Goal: Navigation & Orientation: Find specific page/section

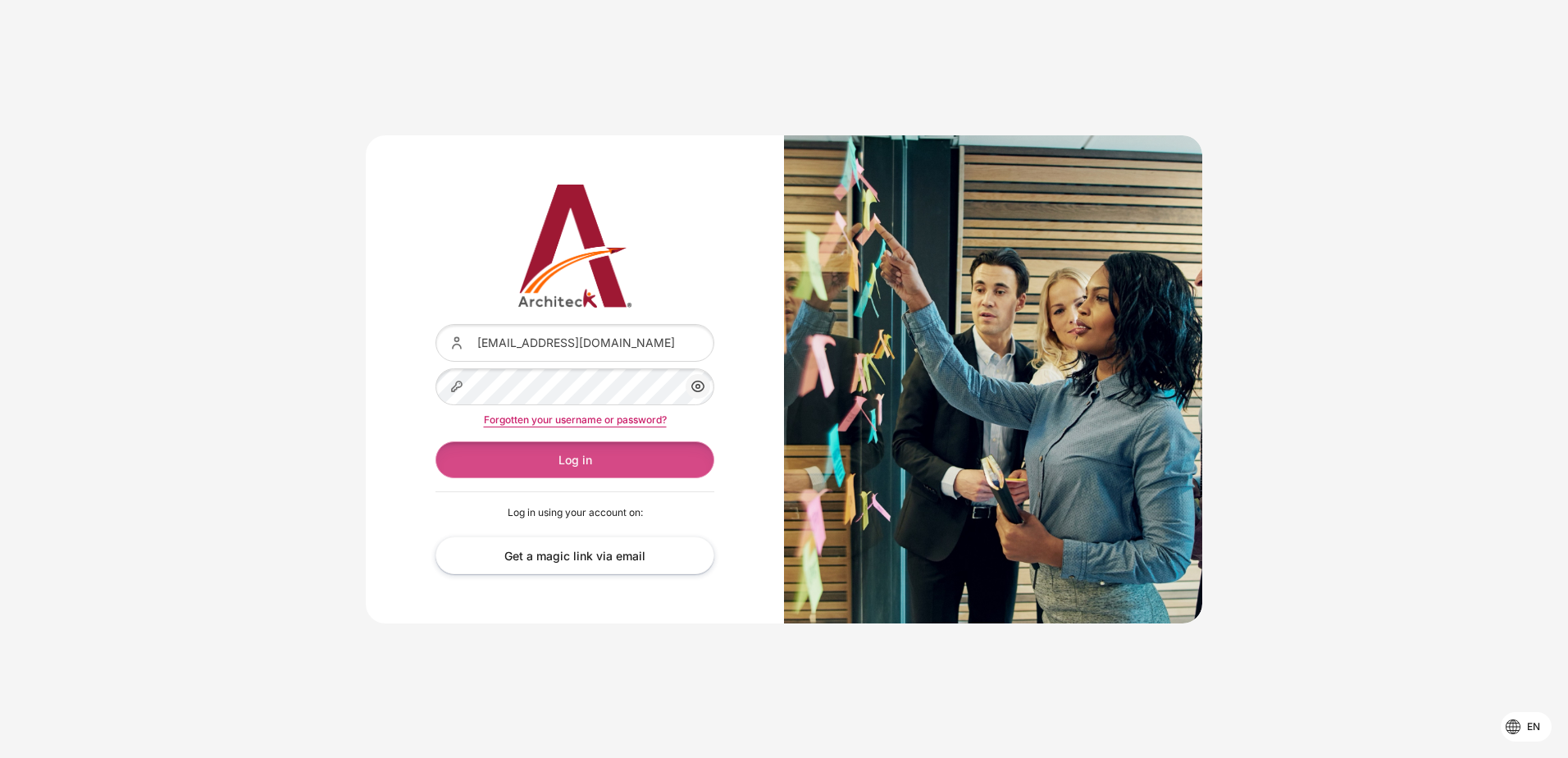
click at [595, 460] on button "Log in" at bounding box center [575, 459] width 279 height 37
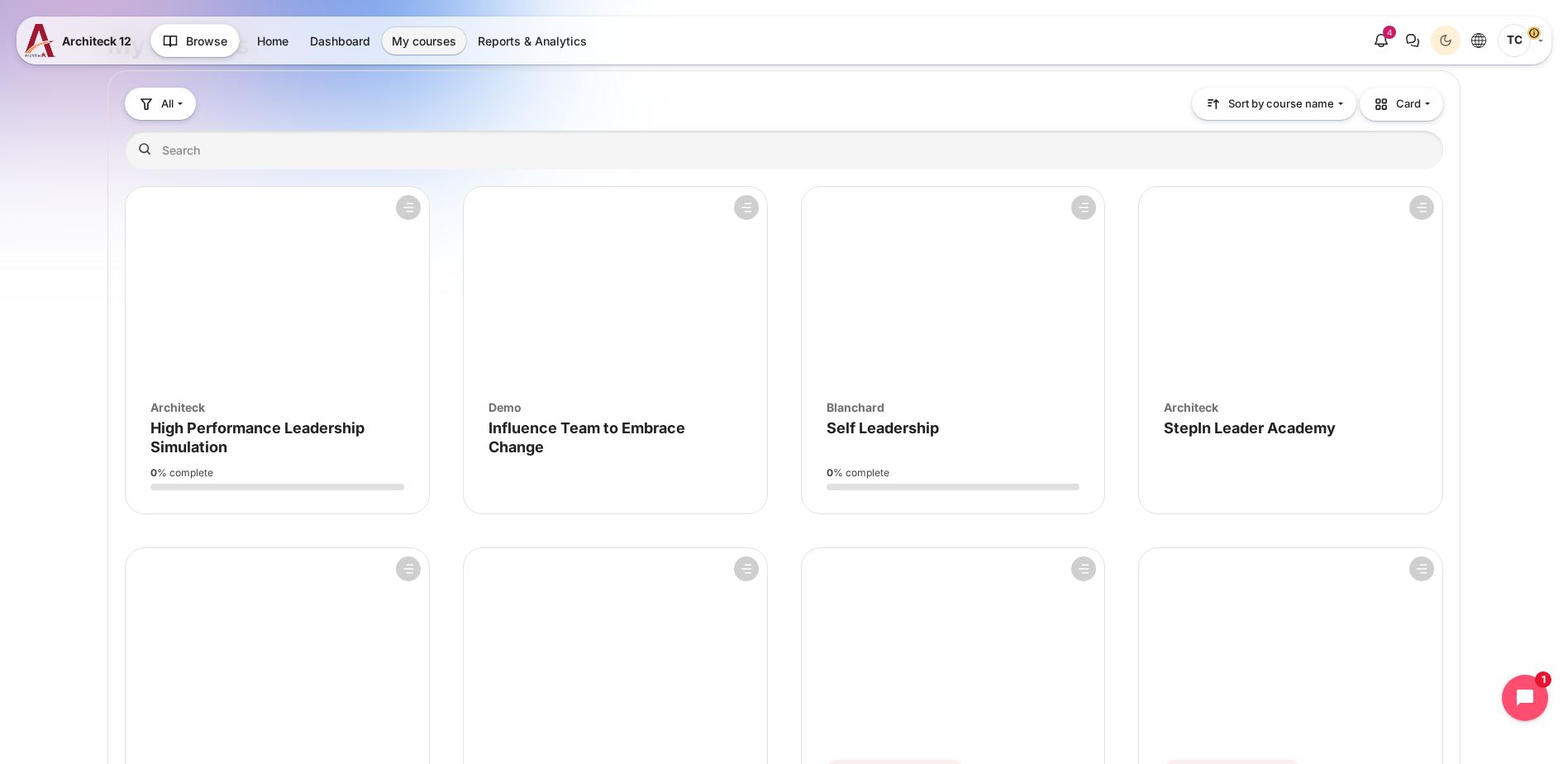
scroll to position [45, 0]
click at [226, 310] on figure "Course overview" at bounding box center [278, 285] width 303 height 198
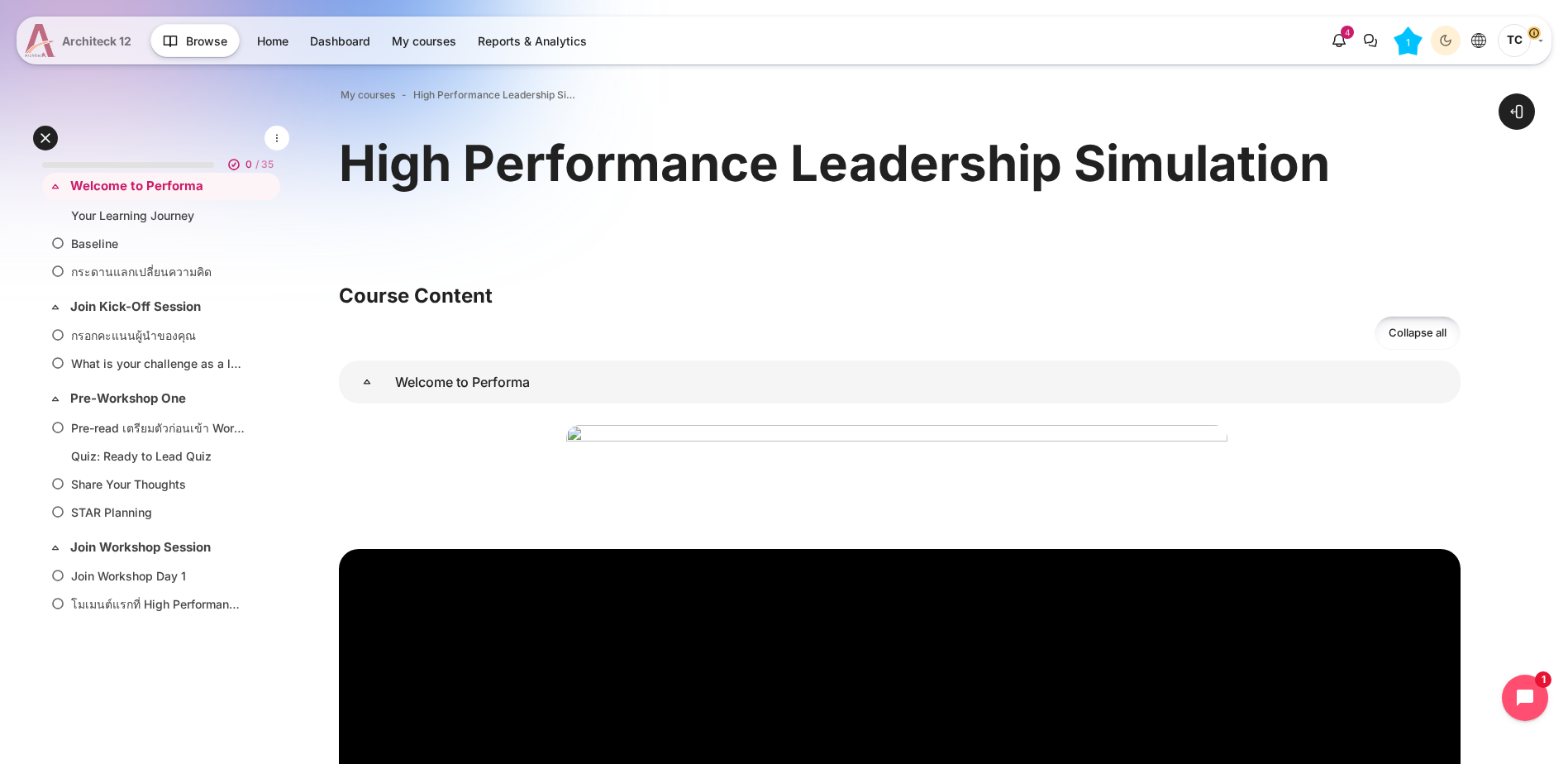
click at [81, 32] on span "Architeck 12" at bounding box center [97, 41] width 70 height 17
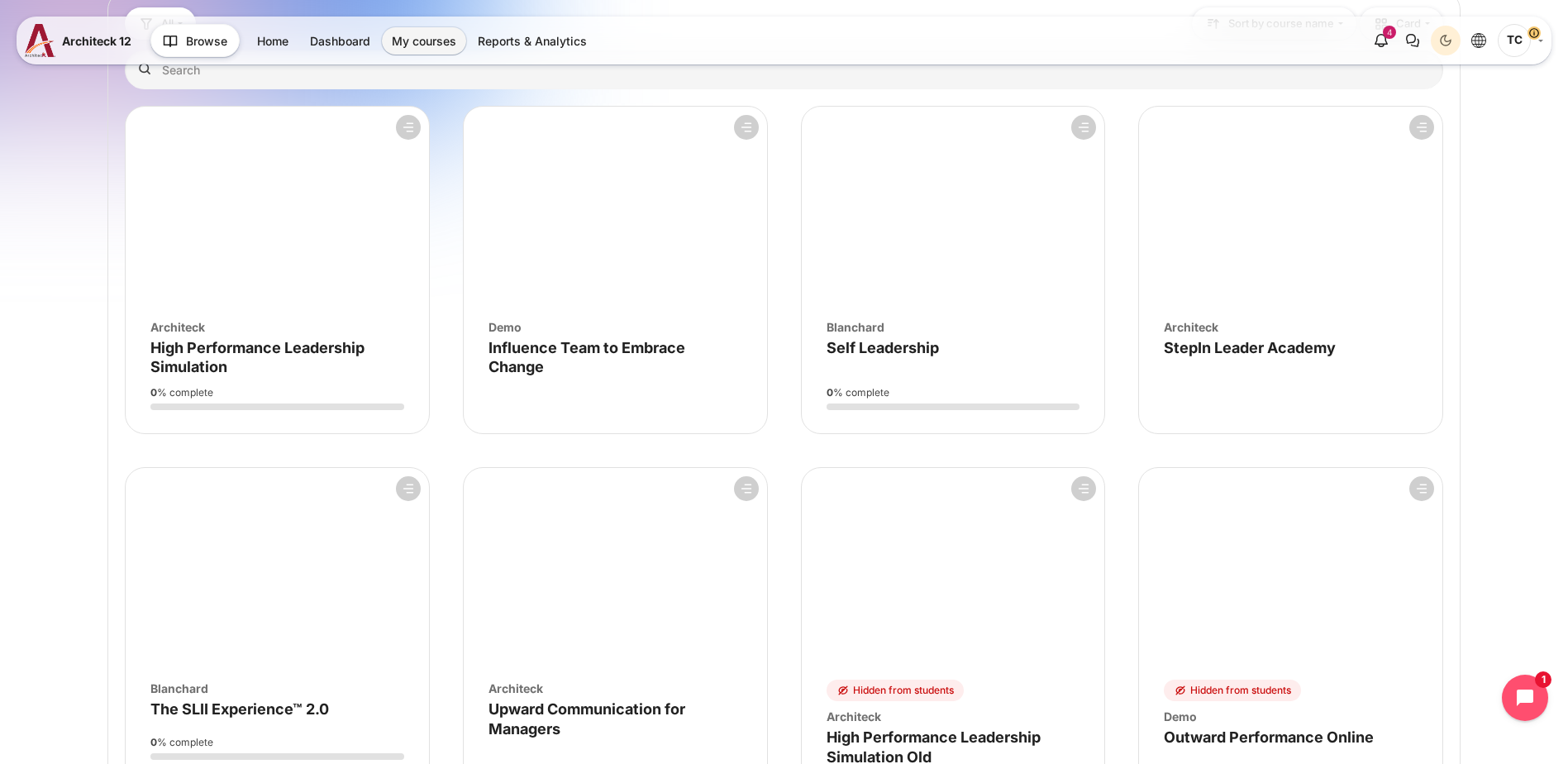
scroll to position [117, 0]
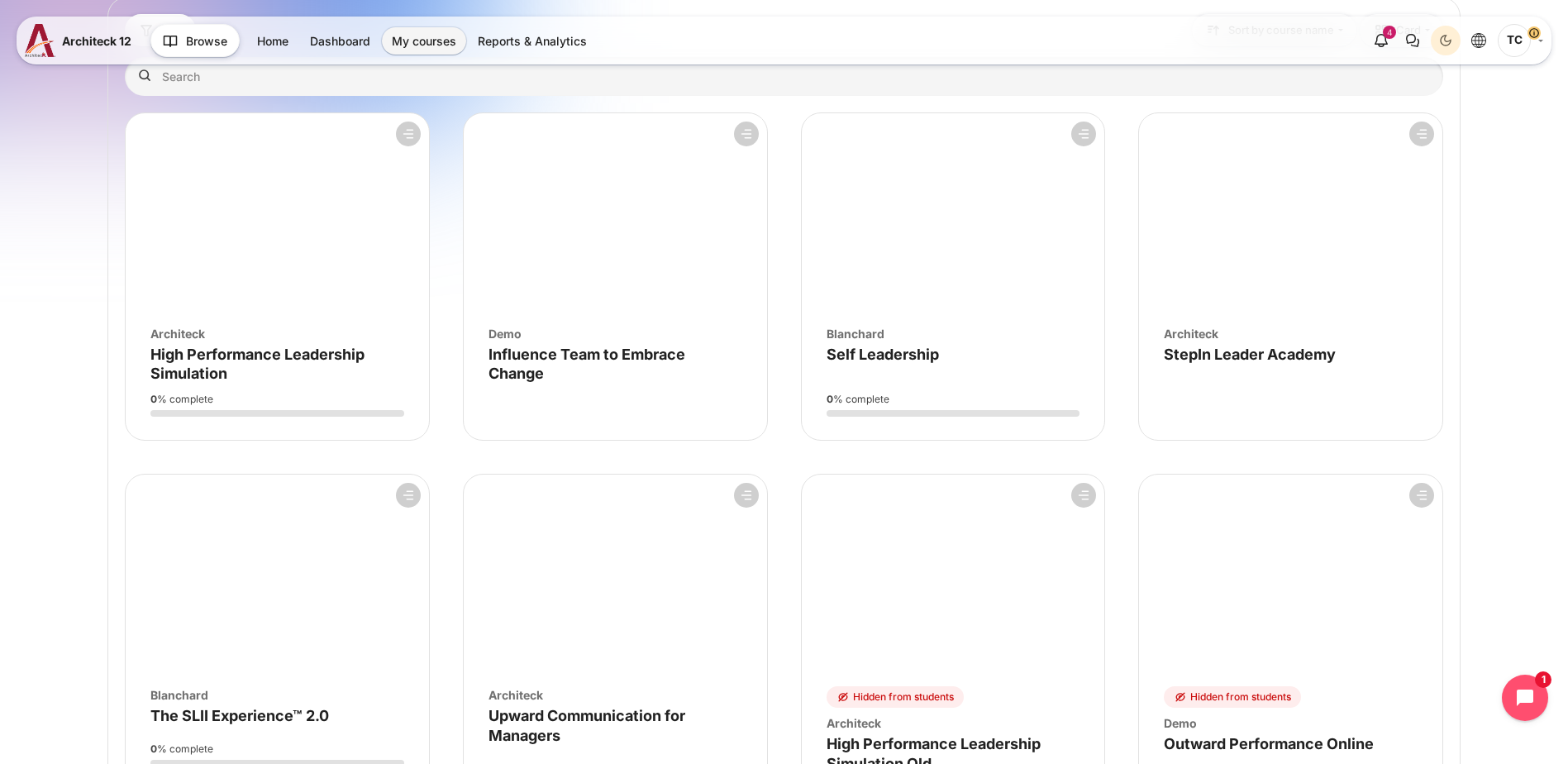
click at [920, 539] on figure "Course overview" at bounding box center [953, 573] width 303 height 198
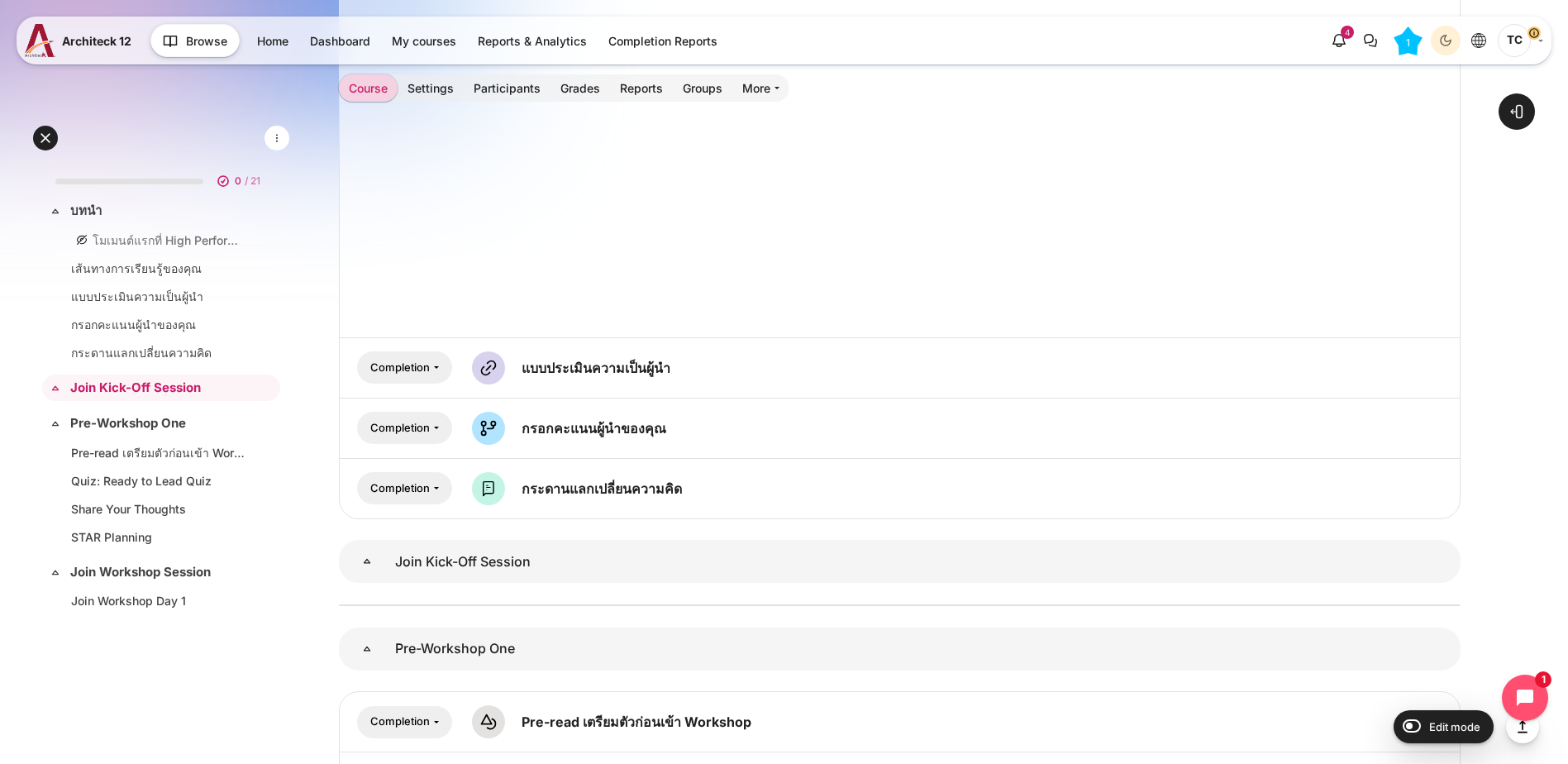
scroll to position [1420, 0]
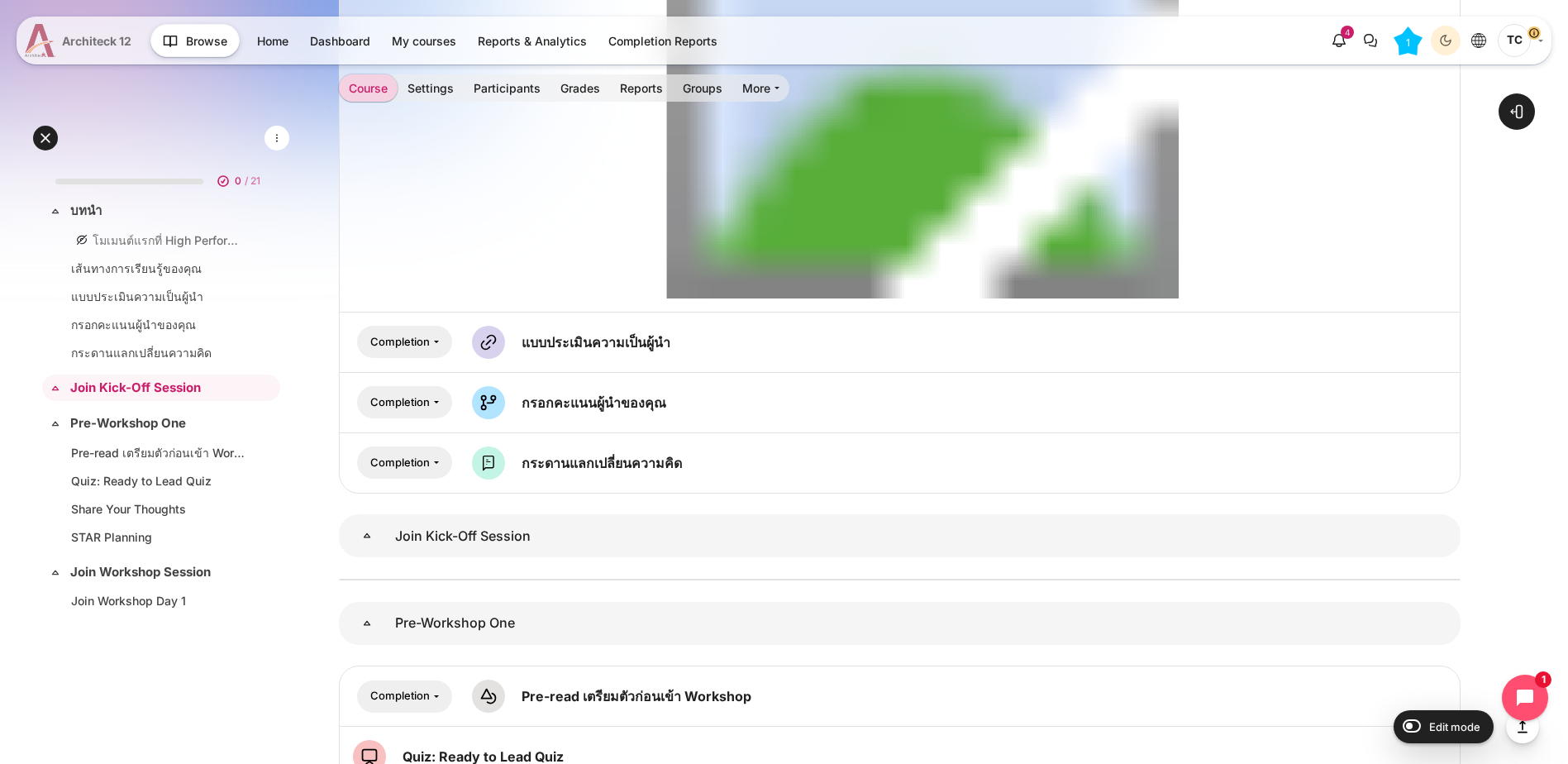
click at [94, 34] on span "Architeck 12" at bounding box center [97, 41] width 70 height 17
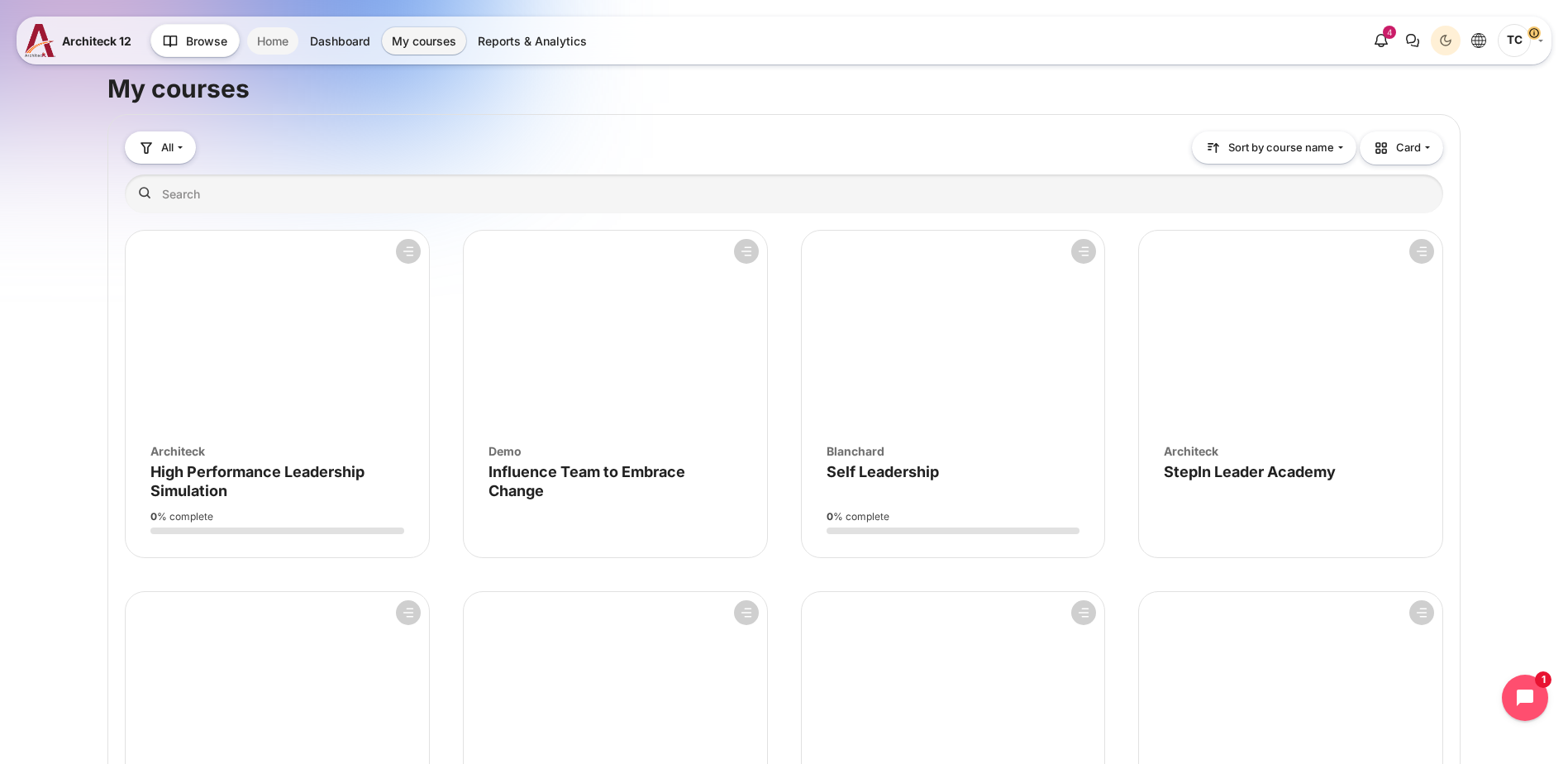
click at [288, 43] on link "Home" at bounding box center [272, 41] width 51 height 28
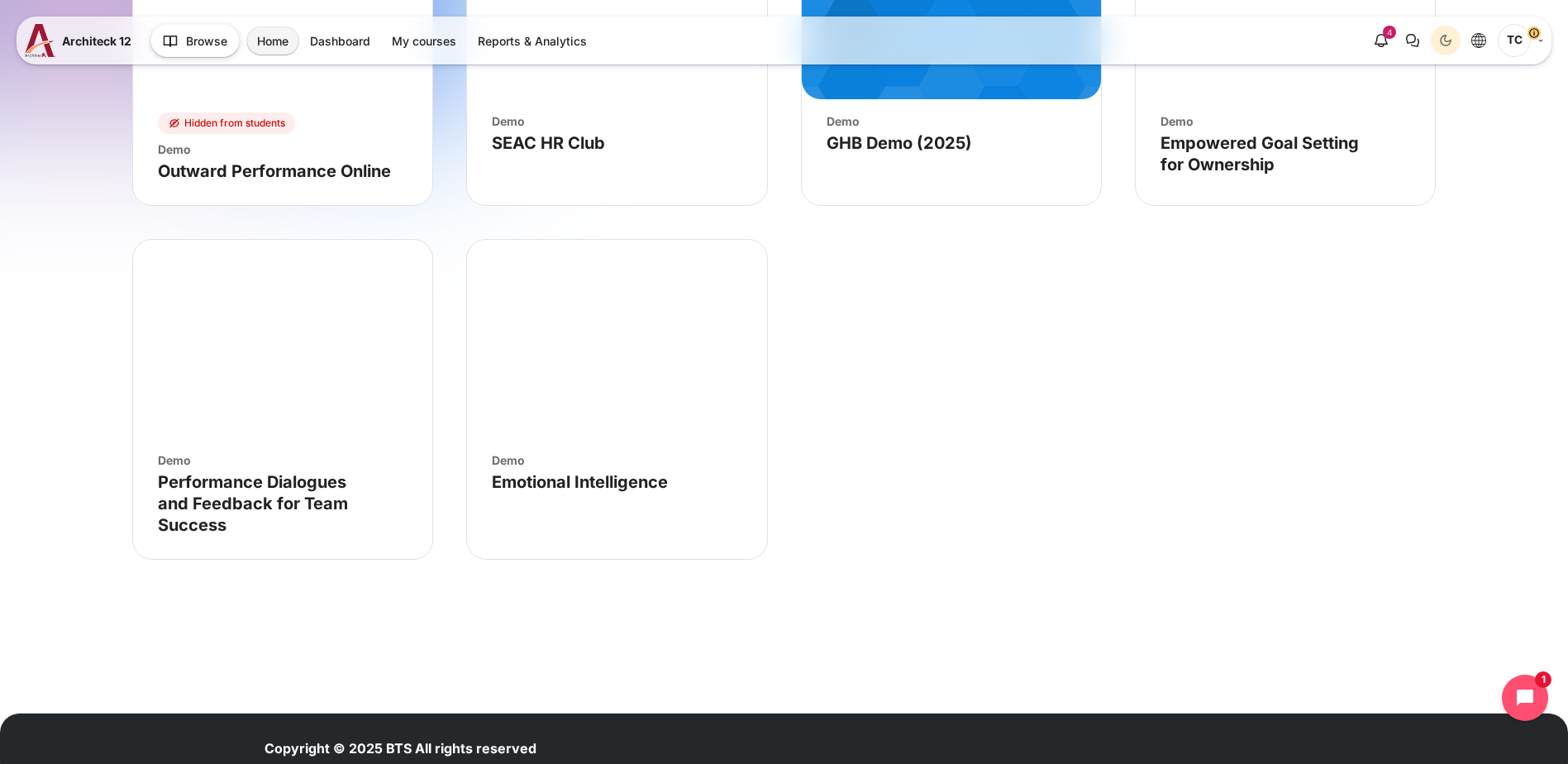
scroll to position [4182, 0]
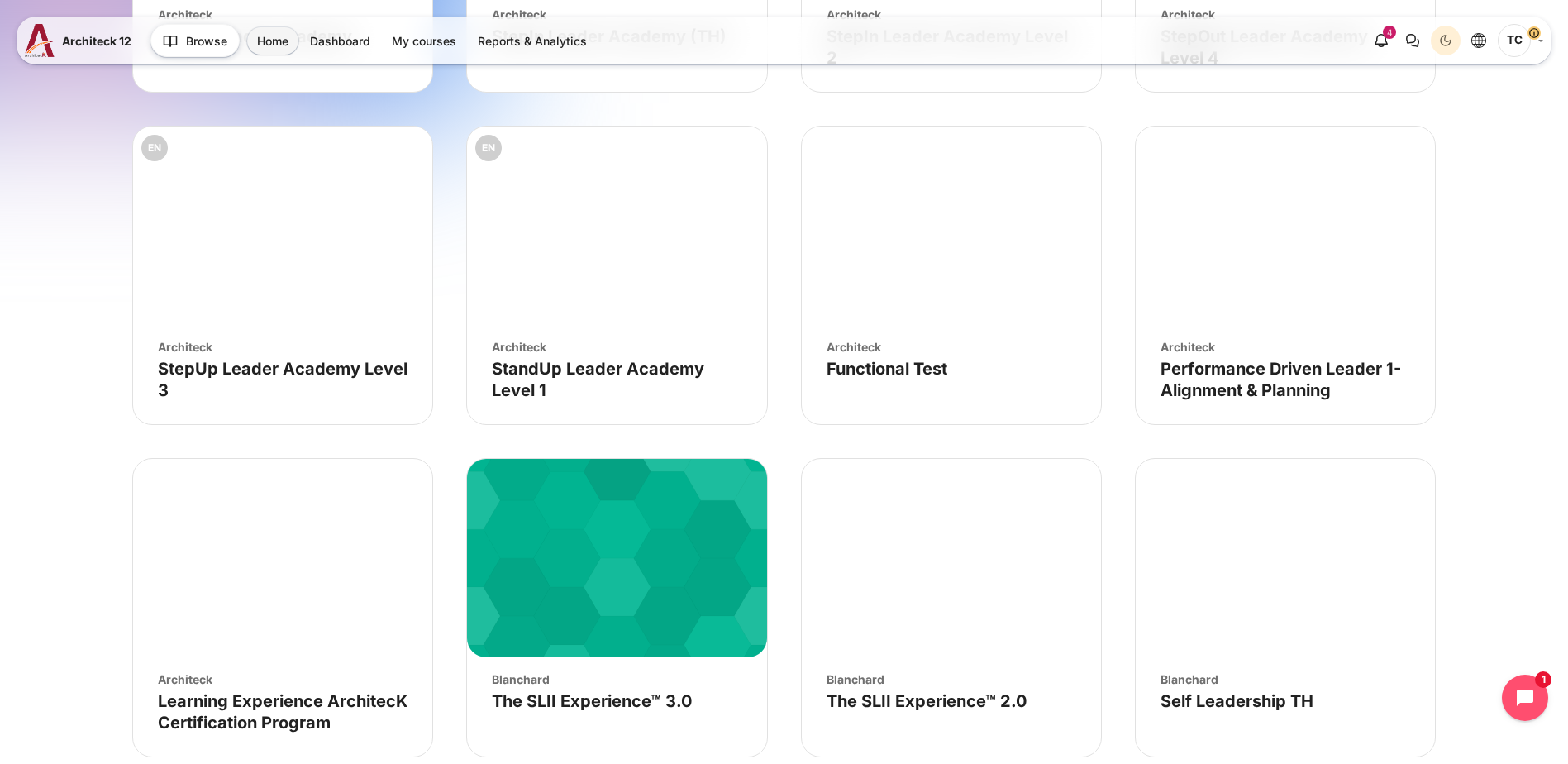
scroll to position [2852, 0]
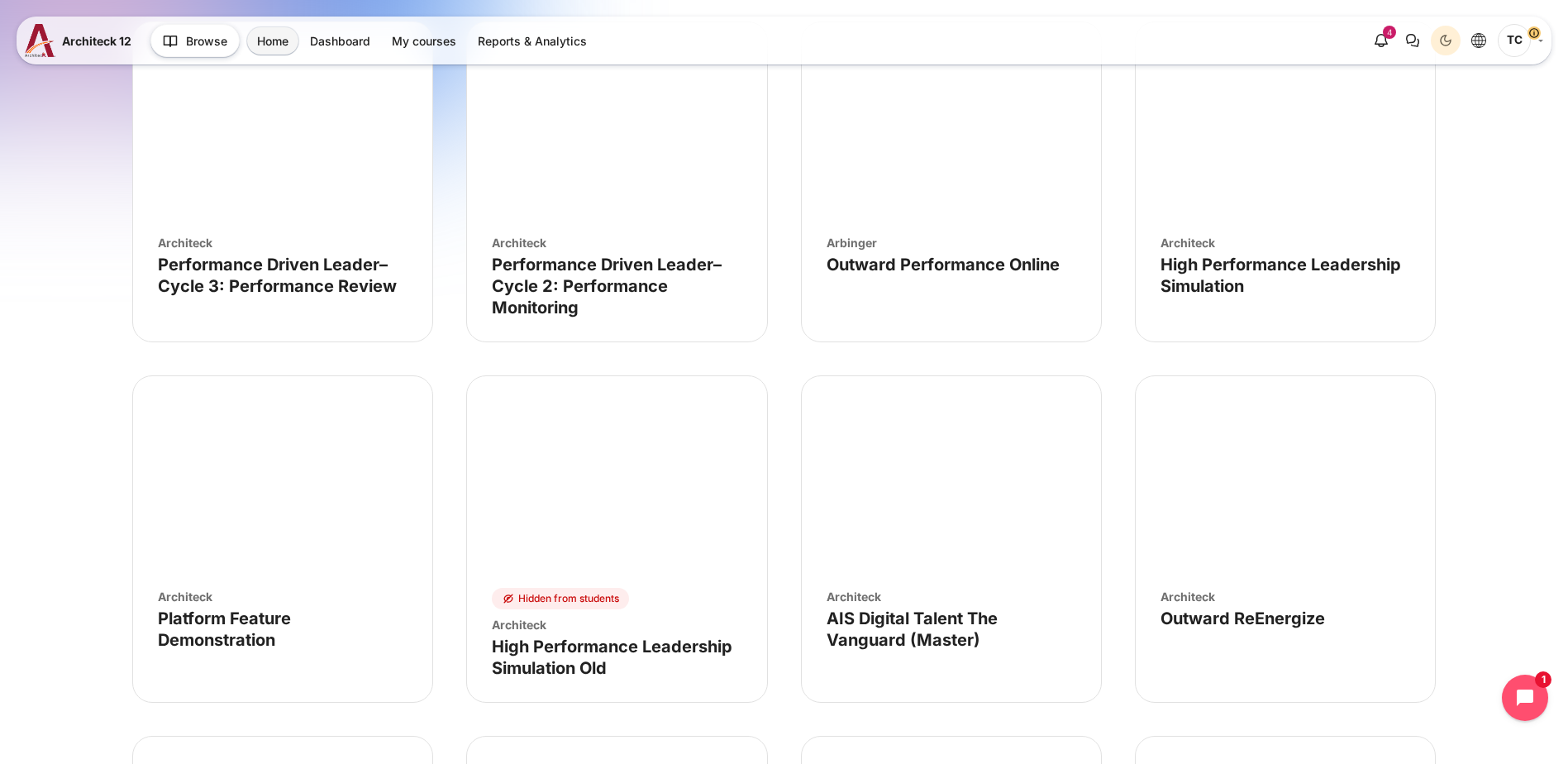
scroll to position [0, 0]
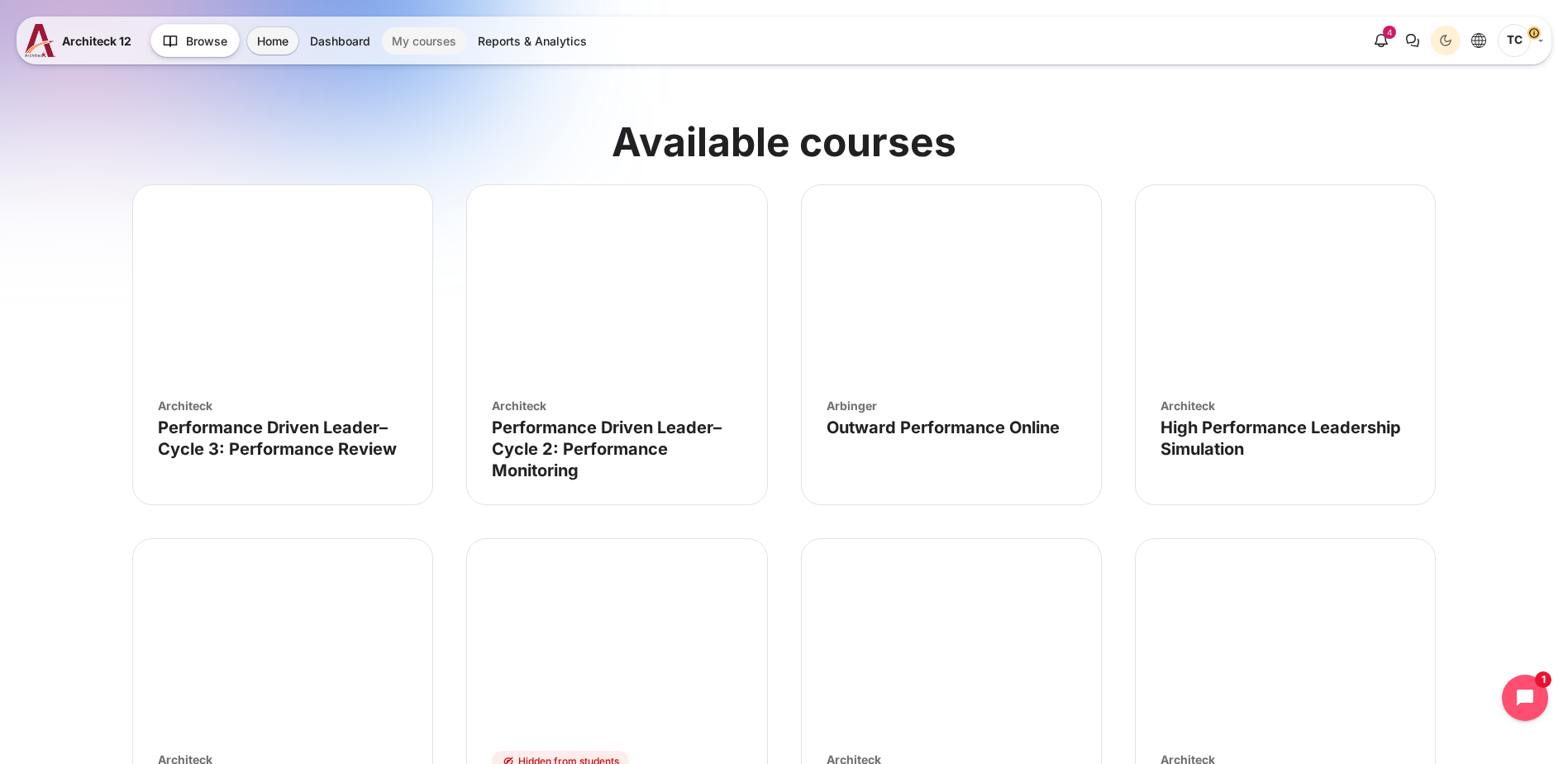
click at [441, 35] on link "My courses" at bounding box center [424, 41] width 84 height 28
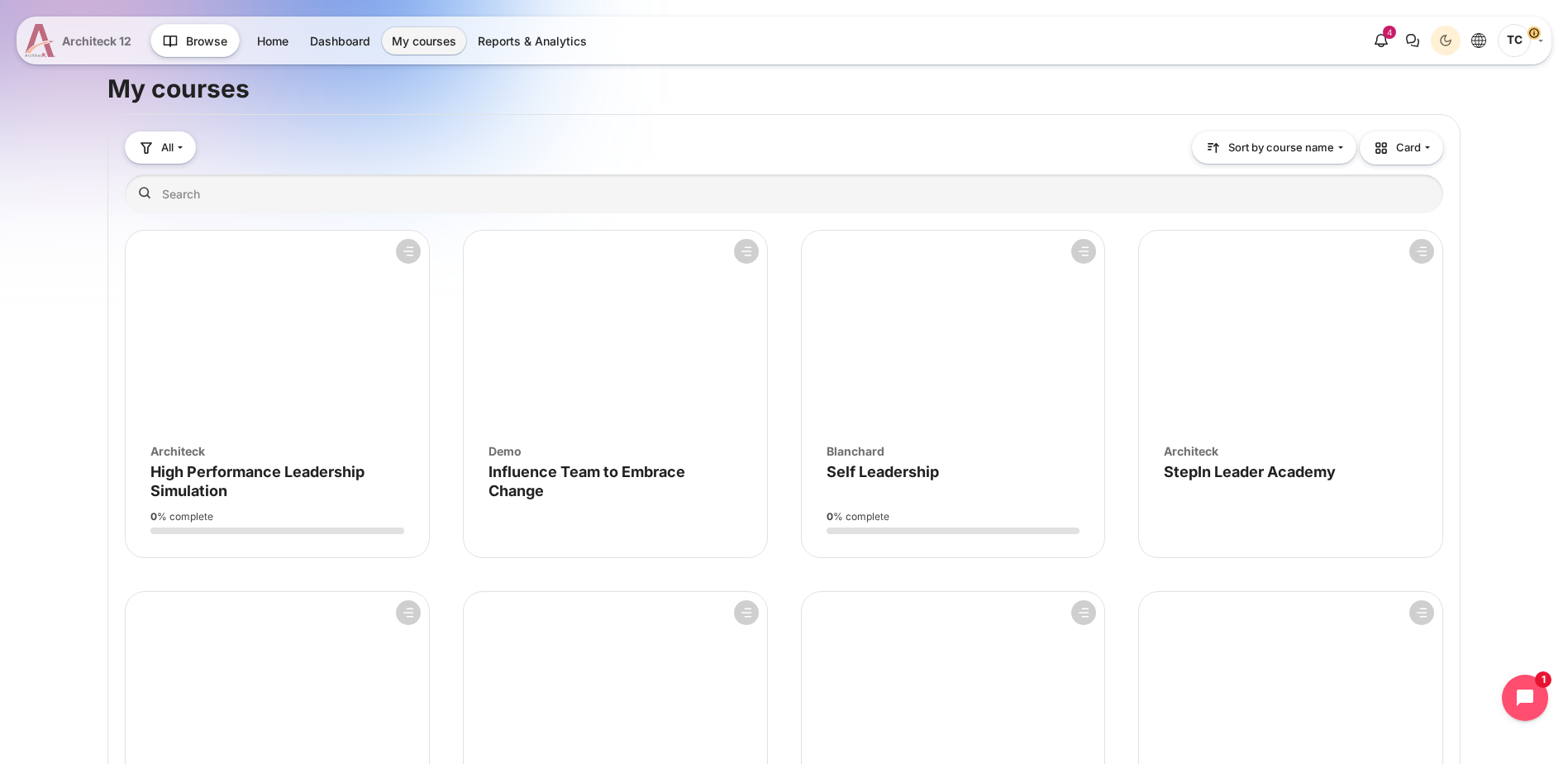
click at [90, 47] on span "Architeck 12" at bounding box center [97, 41] width 70 height 17
drag, startPoint x: 271, startPoint y: 446, endPoint x: 191, endPoint y: 454, distance: 80.4
click at [191, 454] on div "Course image Architeck" at bounding box center [277, 451] width 253 height 17
click at [179, 478] on span "High Performance Leadership Simulation" at bounding box center [257, 481] width 214 height 36
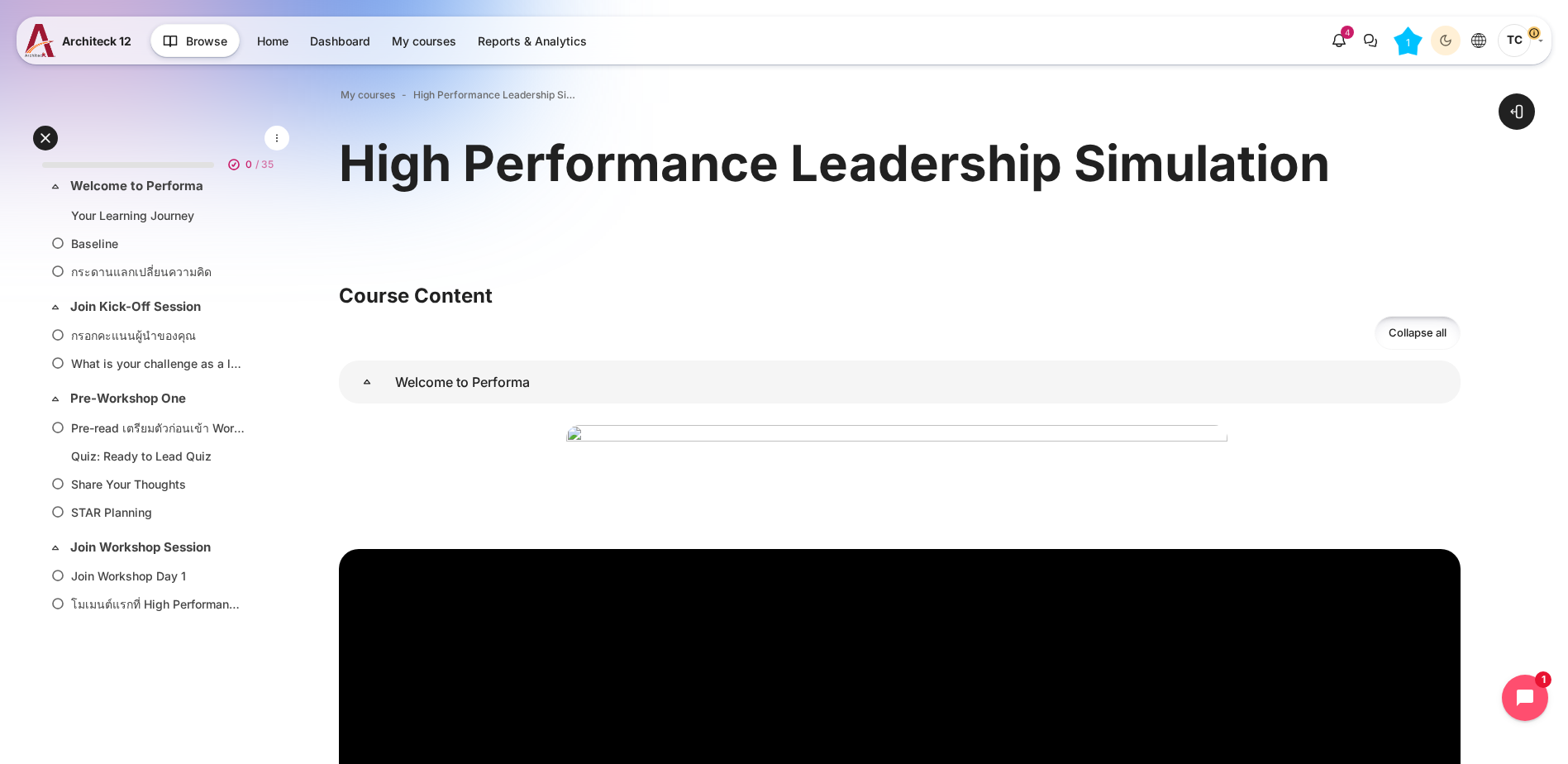
click at [1517, 35] on span "TC" at bounding box center [1514, 41] width 33 height 33
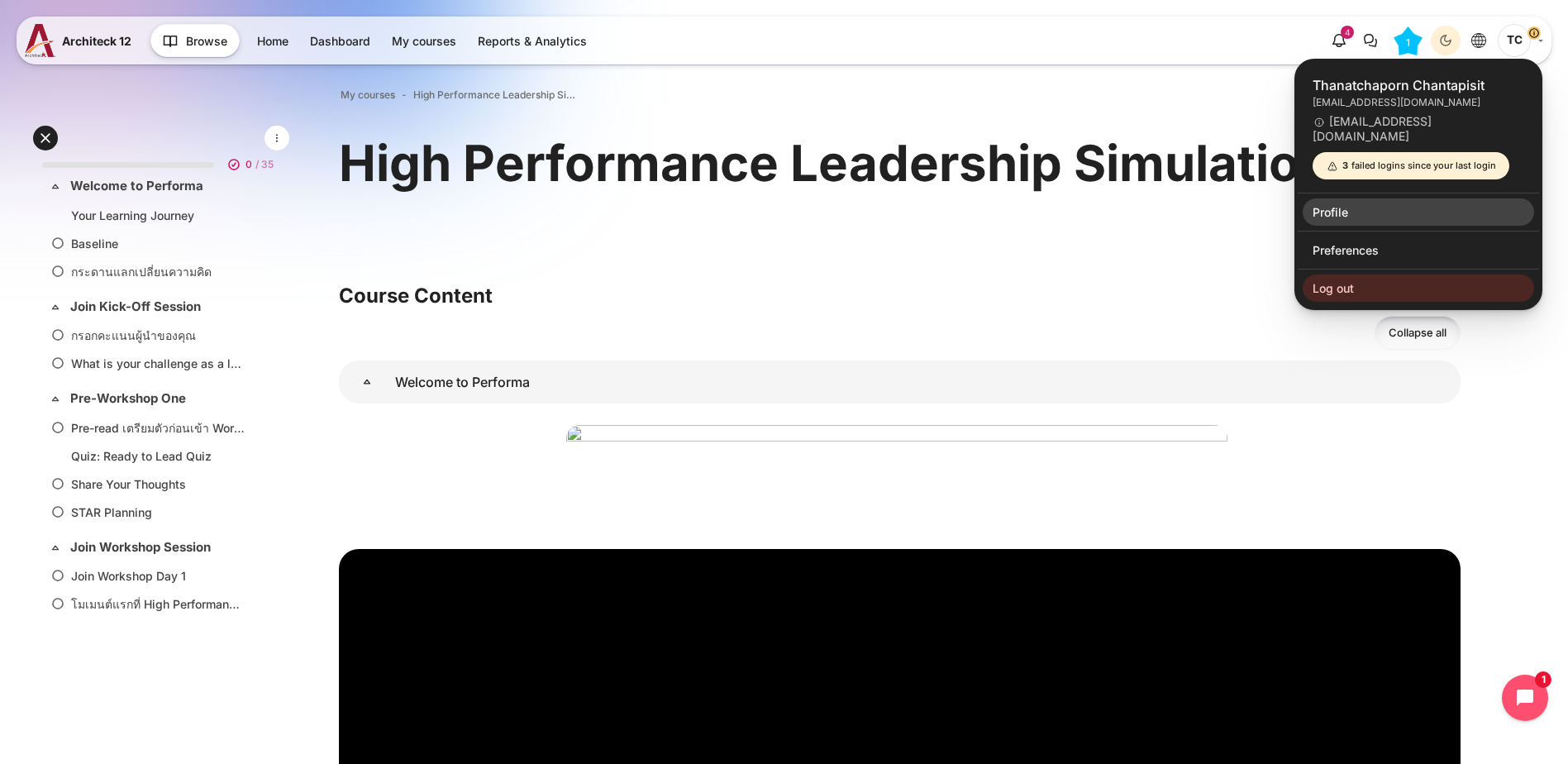
click at [1345, 198] on link "Profile" at bounding box center [1418, 212] width 231 height 28
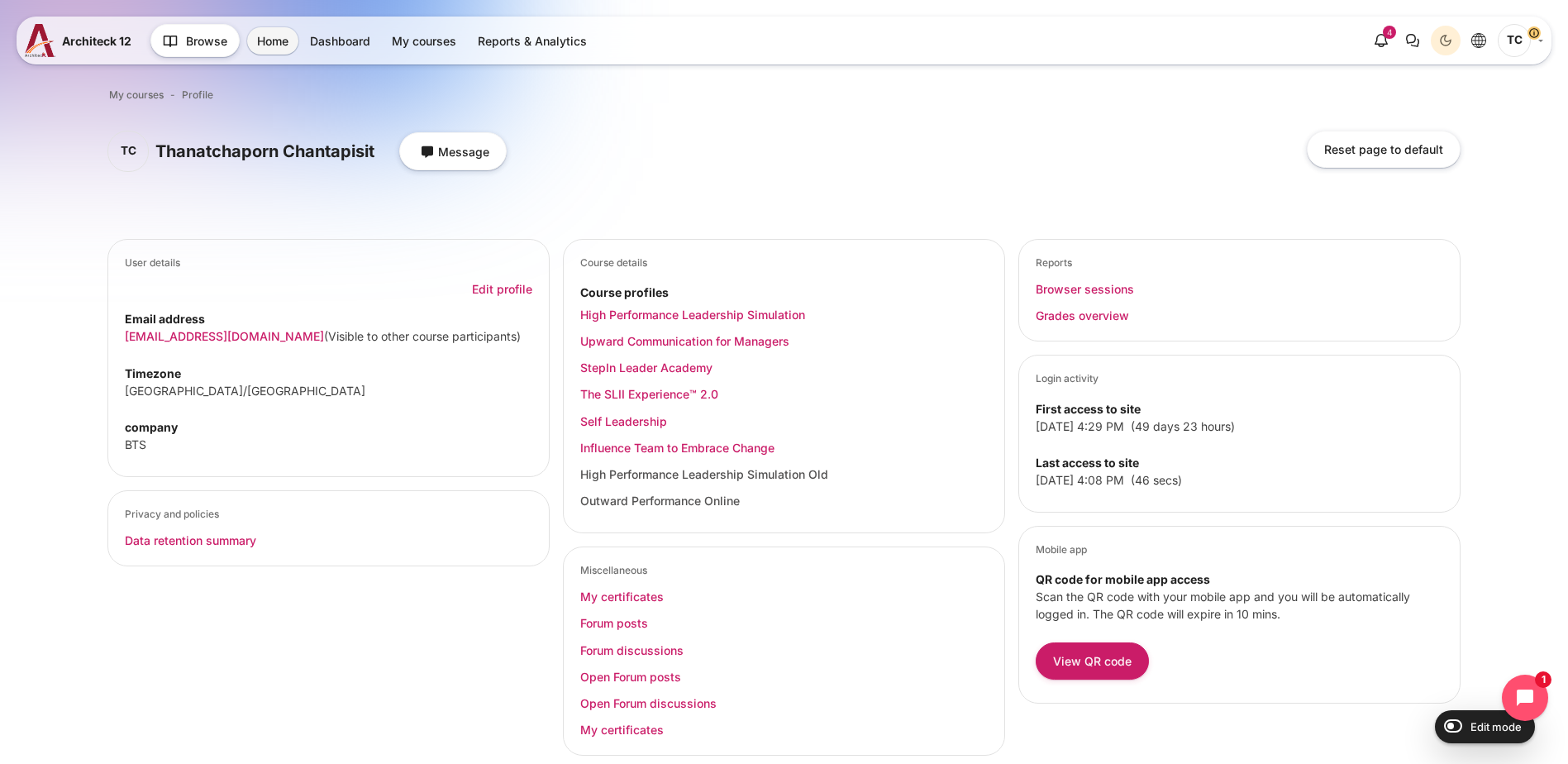
click at [1496, 586] on div "My courses Profile Blocks TC Thanatchaporn Chantapisit Message Reset page to de…" at bounding box center [784, 479] width 1568 height 861
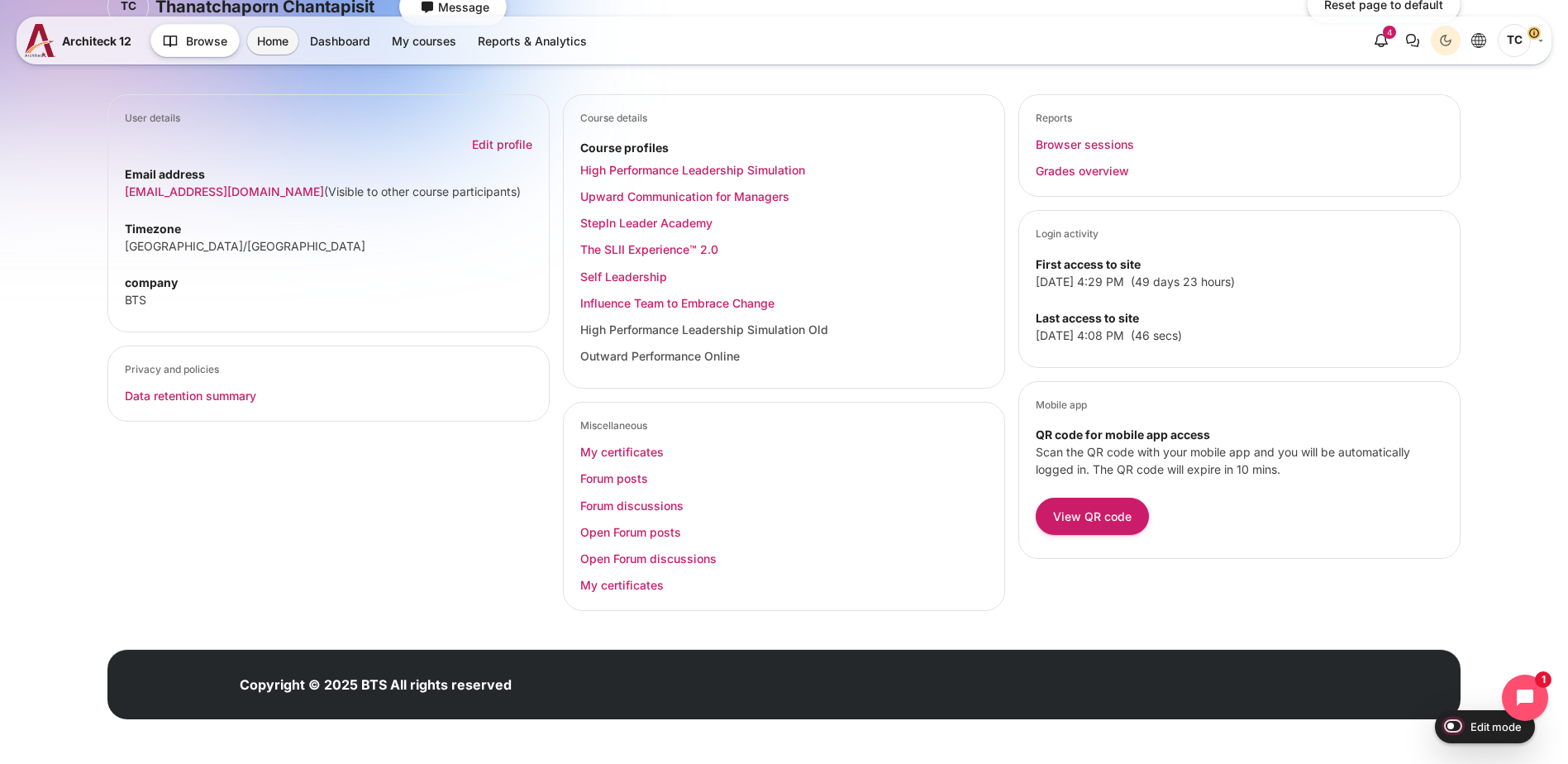
click at [1448, 723] on input "Edit mode" at bounding box center [1449, 724] width 29 height 16
checkbox input "true"
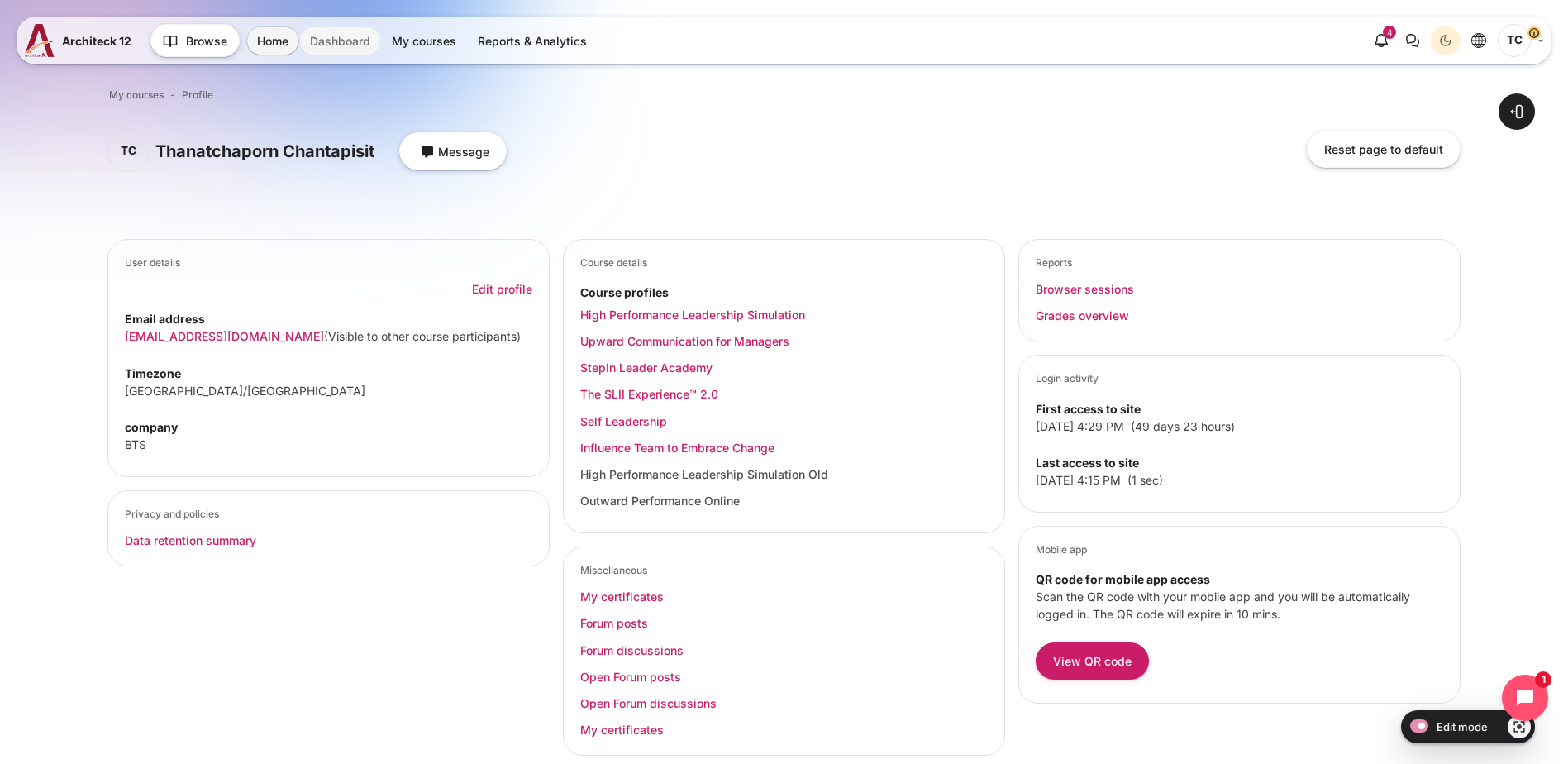
click at [356, 41] on link "Dashboard" at bounding box center [340, 41] width 80 height 28
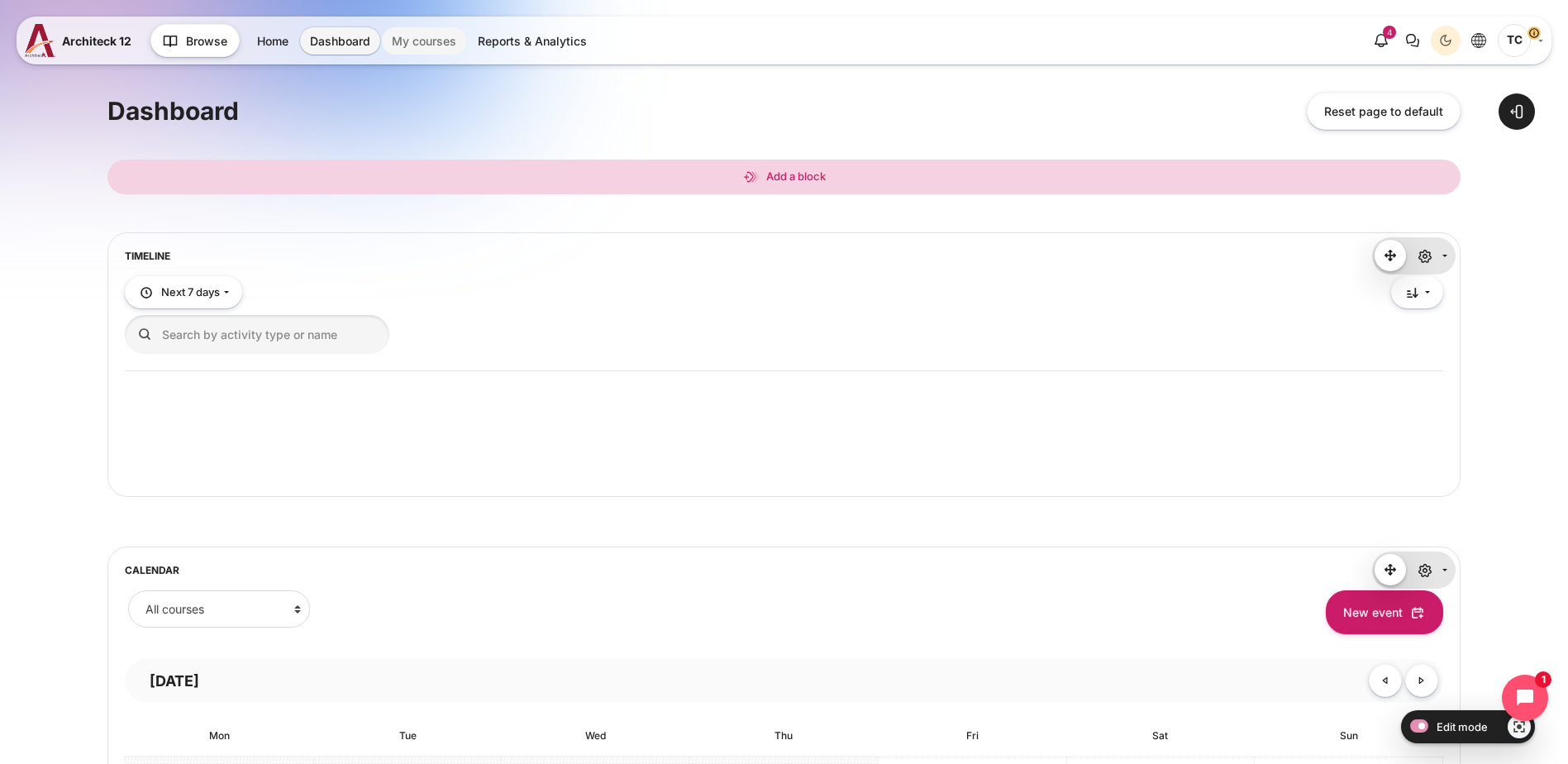
click at [436, 47] on link "My courses" at bounding box center [424, 41] width 84 height 28
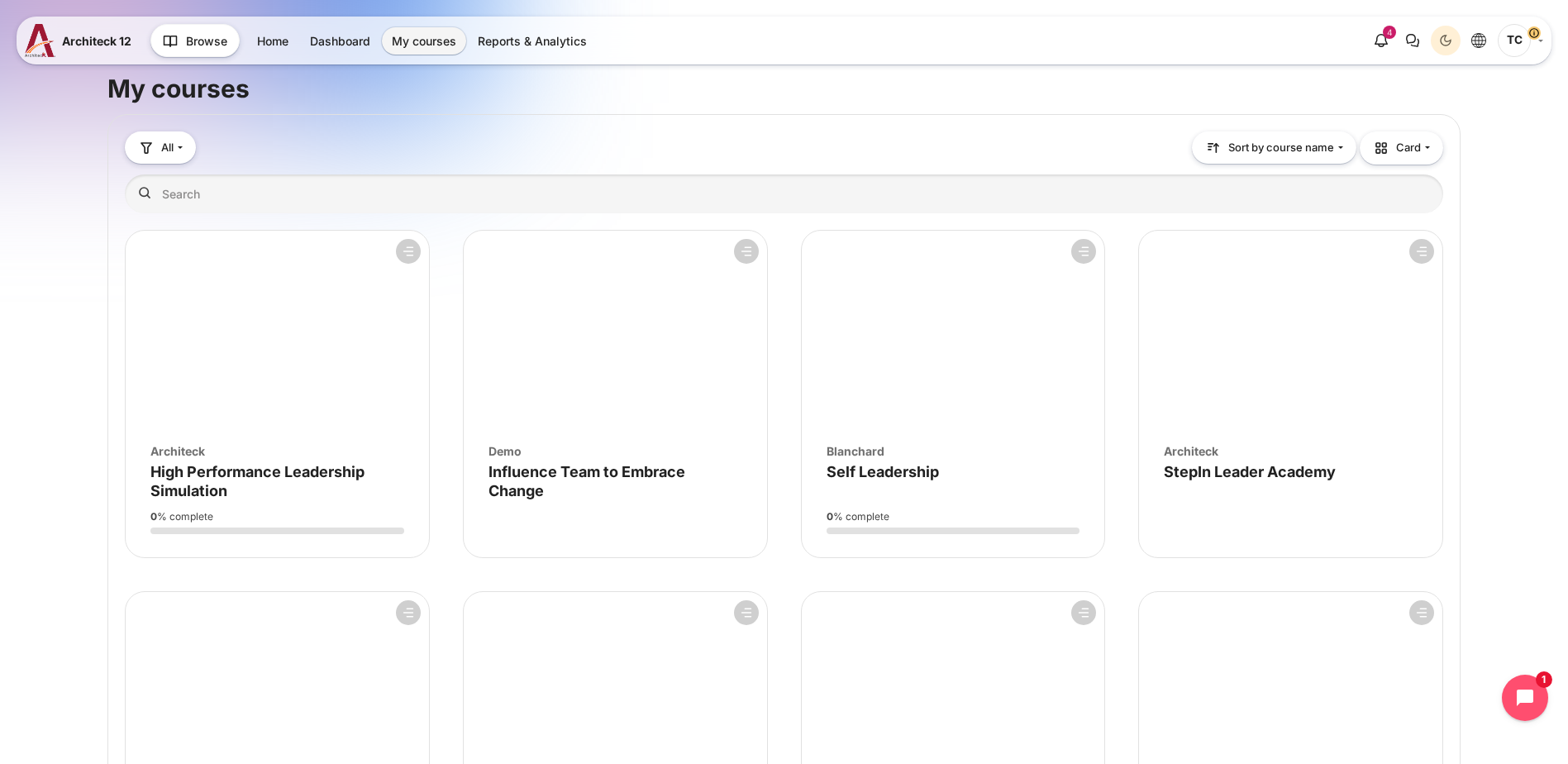
click at [994, 72] on div "My courses" at bounding box center [784, 88] width 1352 height 32
click at [945, 110] on div "Blocks All All In progress Future Past" at bounding box center [784, 517] width 1352 height 823
click at [0, 354] on html "Skip to main content Architeck 12 Architeck" at bounding box center [784, 534] width 1568 height 1068
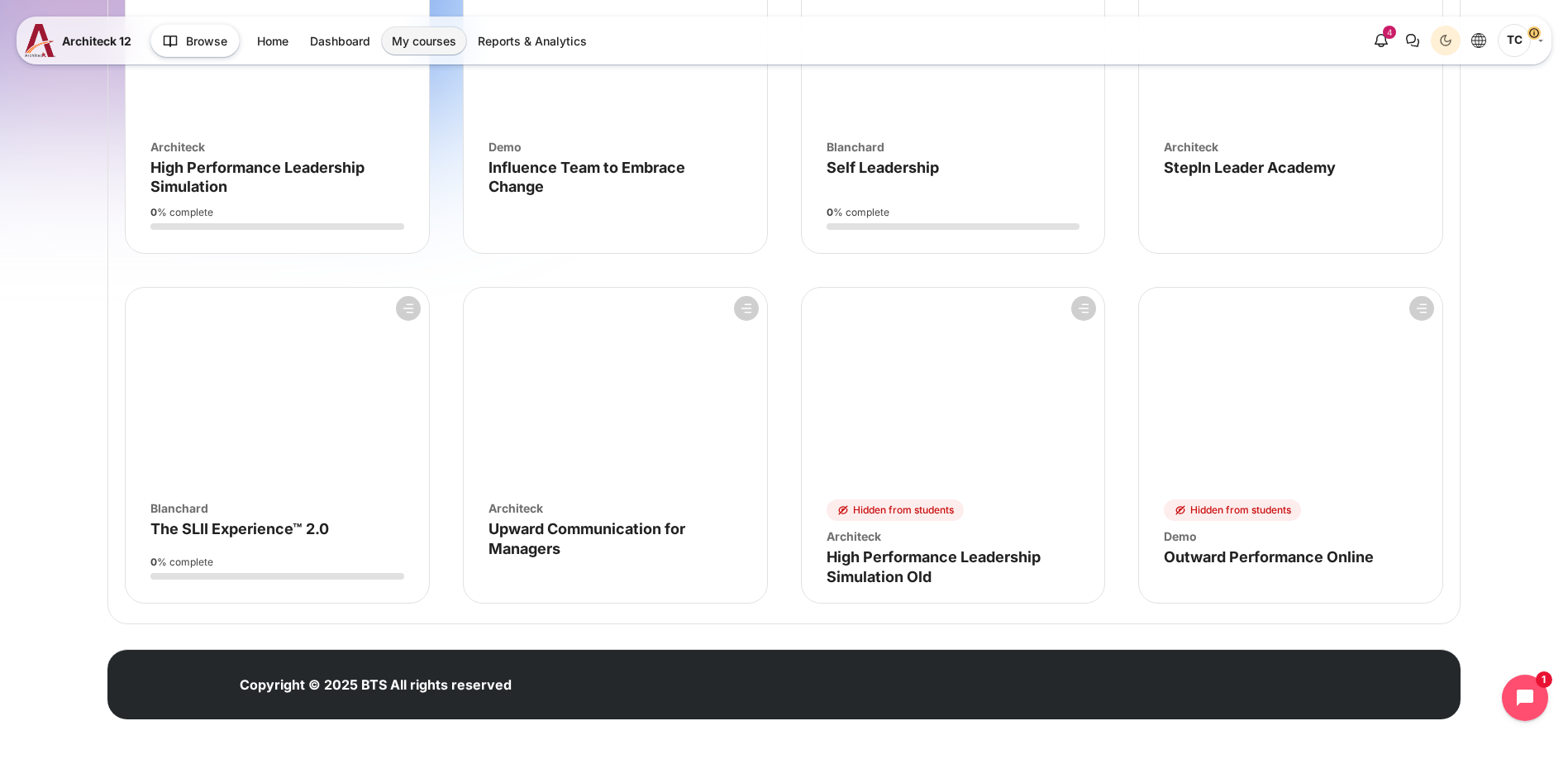
scroll to position [304, 0]
